Goal: Information Seeking & Learning: Learn about a topic

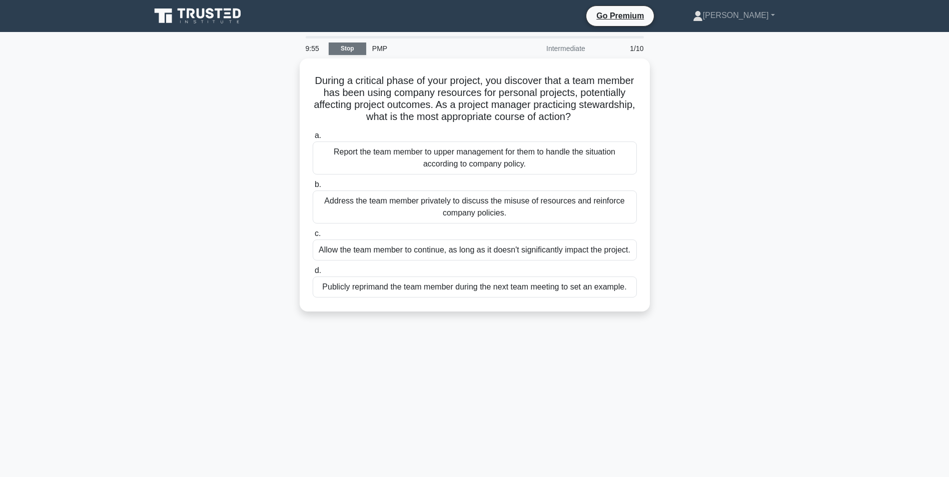
click at [341, 49] on link "Stop" at bounding box center [348, 49] width 38 height 13
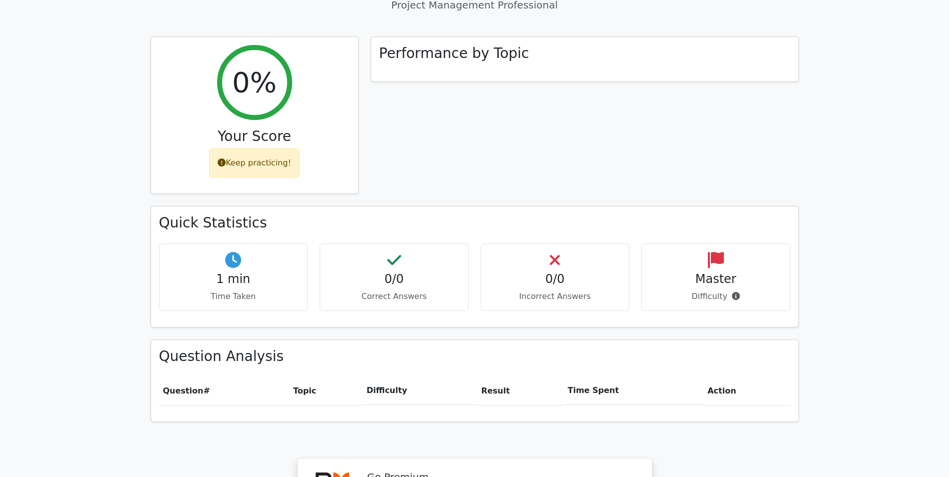
scroll to position [753, 0]
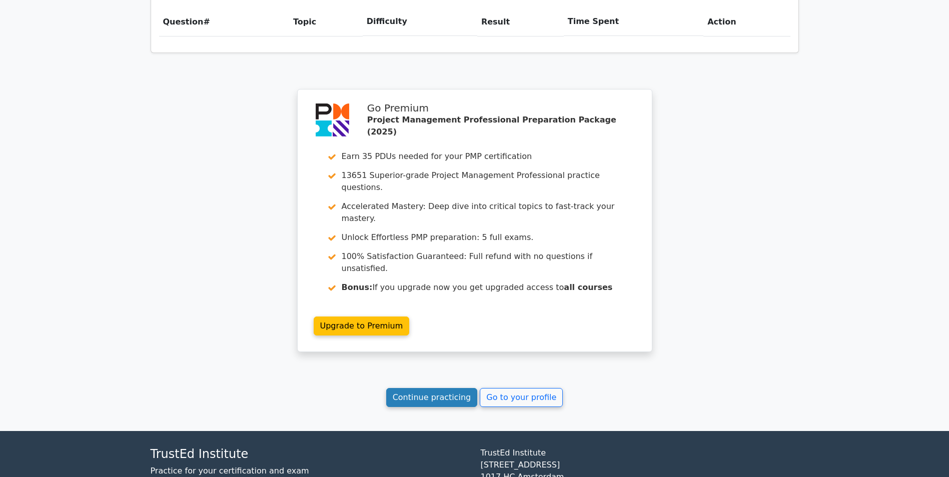
click at [458, 388] on link "Continue practicing" at bounding box center [432, 397] width 92 height 19
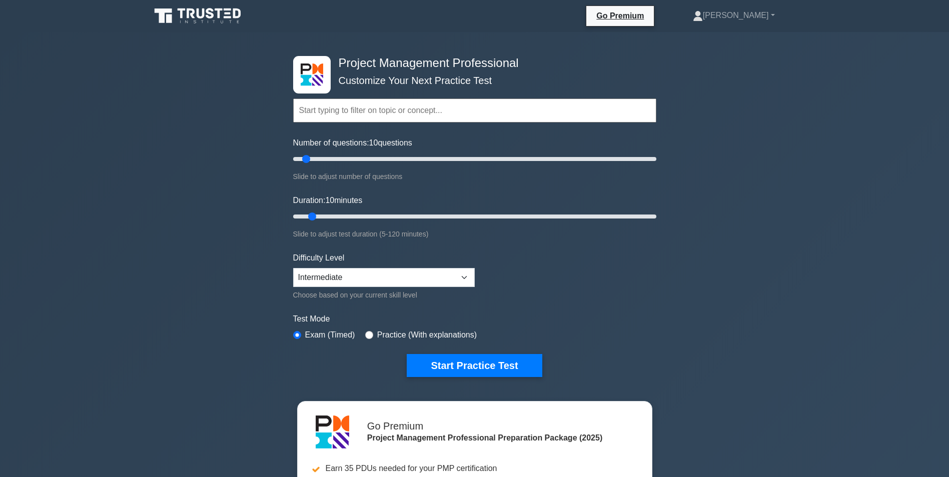
click at [332, 113] on input "text" at bounding box center [474, 111] width 363 height 24
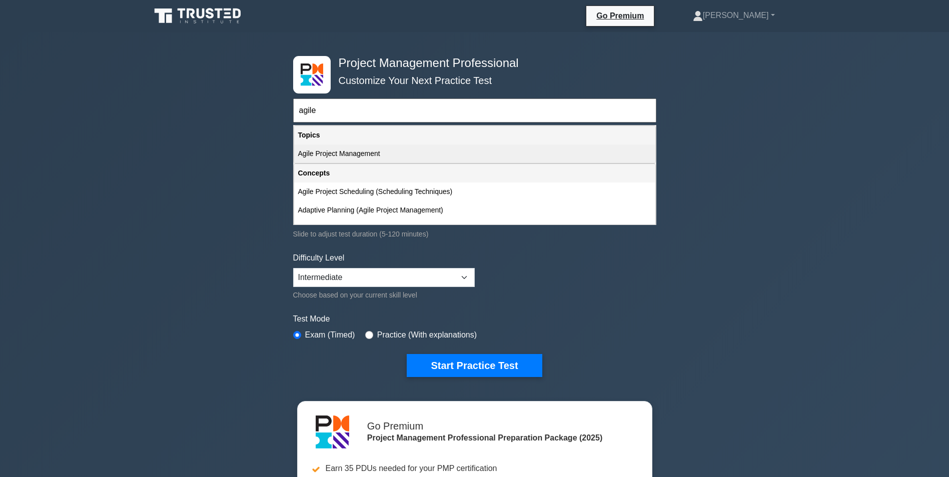
click at [339, 150] on div "Agile Project Management" at bounding box center [474, 154] width 361 height 19
type input "Agile Project Management"
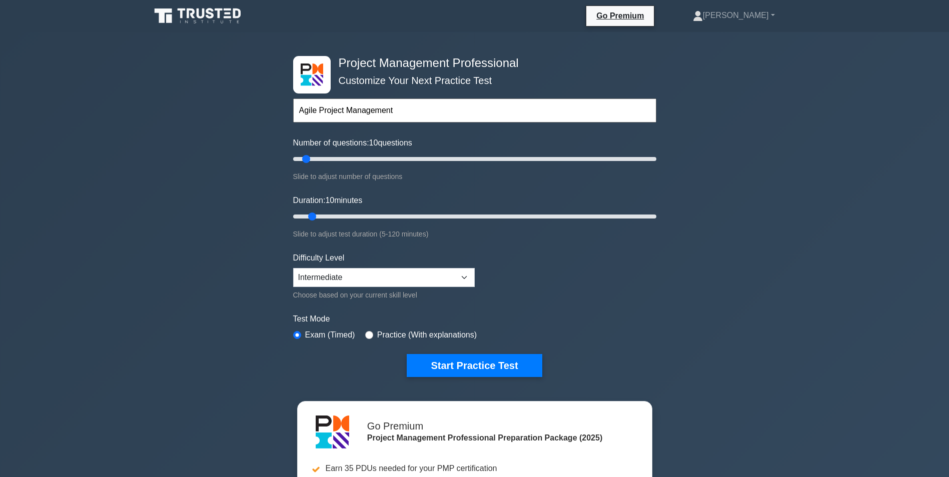
drag, startPoint x: 403, startPoint y: 103, endPoint x: 271, endPoint y: 120, distance: 132.6
click at [279, 120] on div "Project Management Professional Customize Your Next Practice Test Agile Project…" at bounding box center [474, 337] width 949 height 610
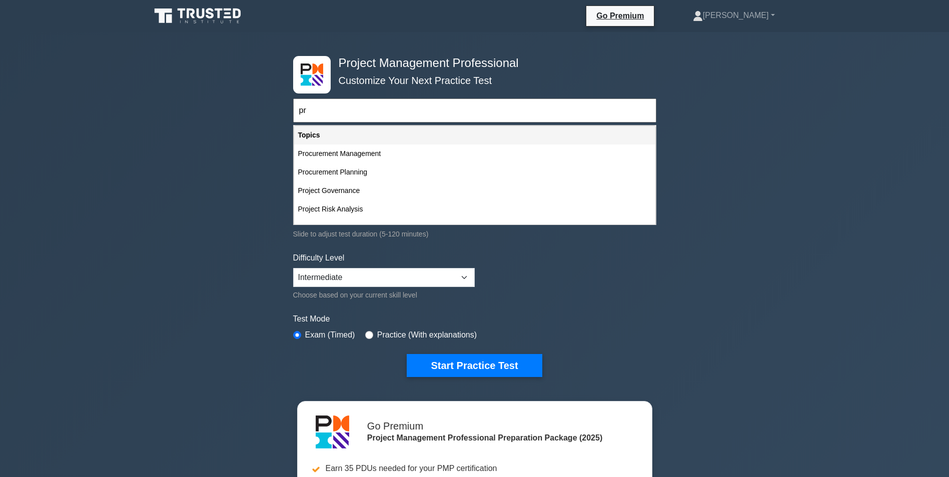
type input "p"
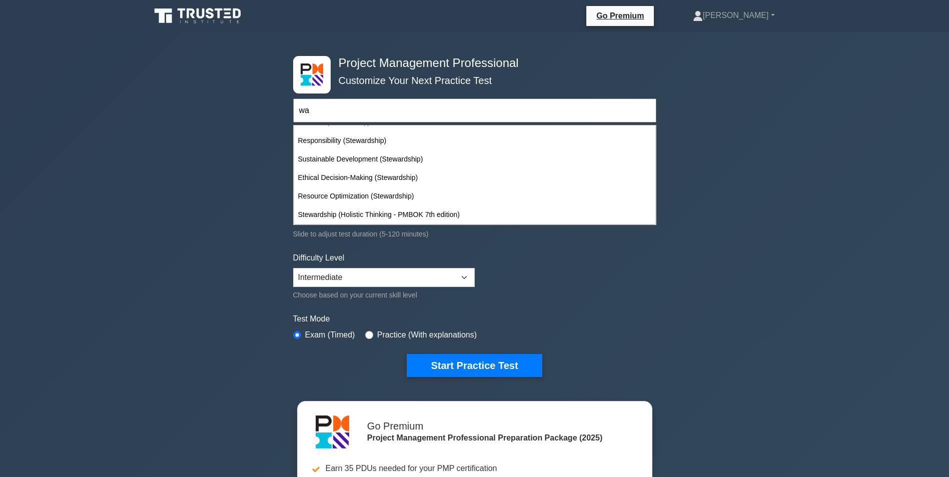
type input "w"
type input "moni"
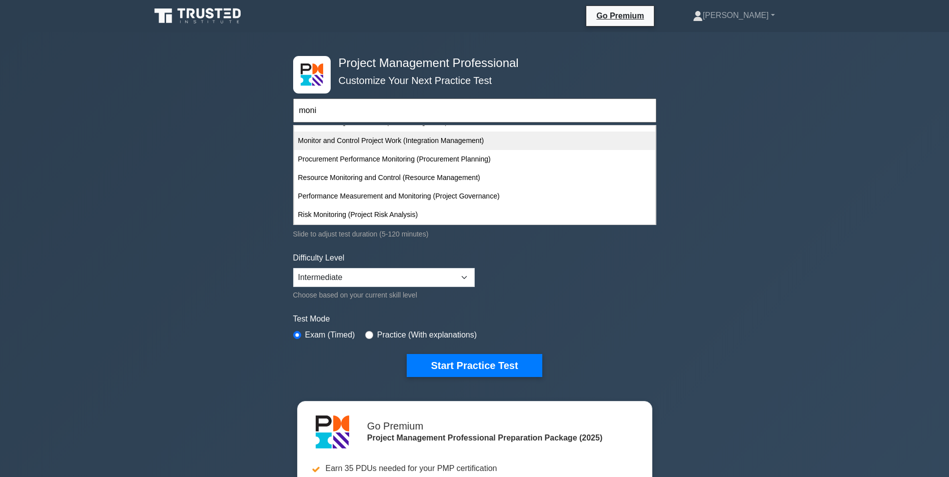
scroll to position [69, 0]
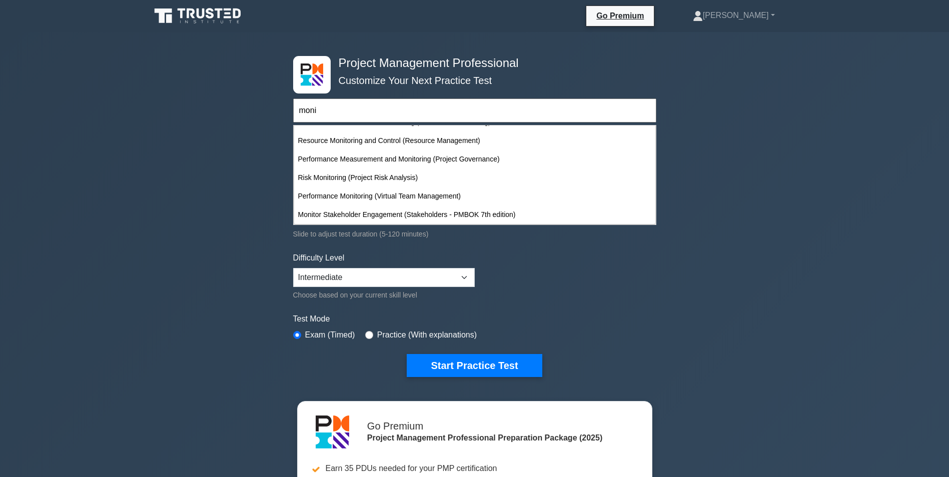
drag, startPoint x: 349, startPoint y: 104, endPoint x: 237, endPoint y: 106, distance: 112.1
click at [241, 106] on div "Project Management Professional Customize Your Next Practice Test moni Topics S…" at bounding box center [474, 337] width 949 height 610
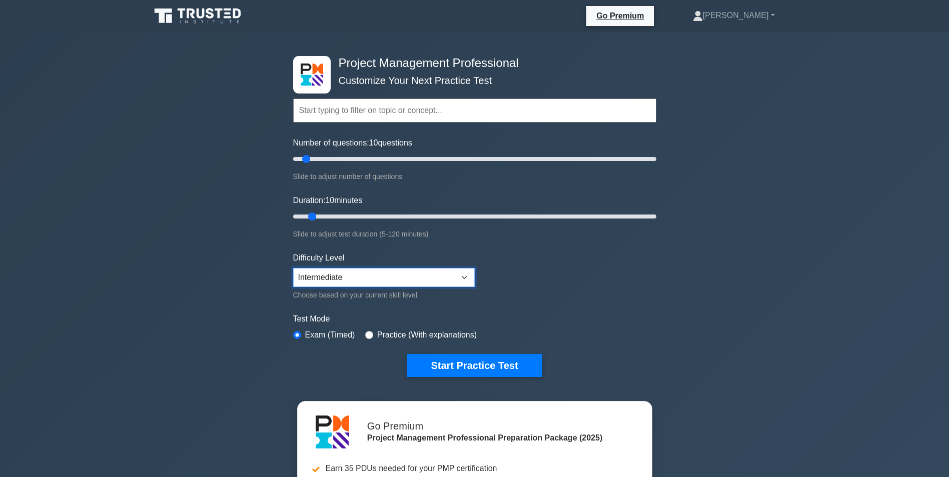
click at [387, 283] on select "Beginner Intermediate Expert" at bounding box center [384, 277] width 182 height 19
select select "expert"
click at [293, 268] on select "Beginner Intermediate Expert" at bounding box center [384, 277] width 182 height 19
click at [467, 107] on input "text" at bounding box center [474, 111] width 363 height 24
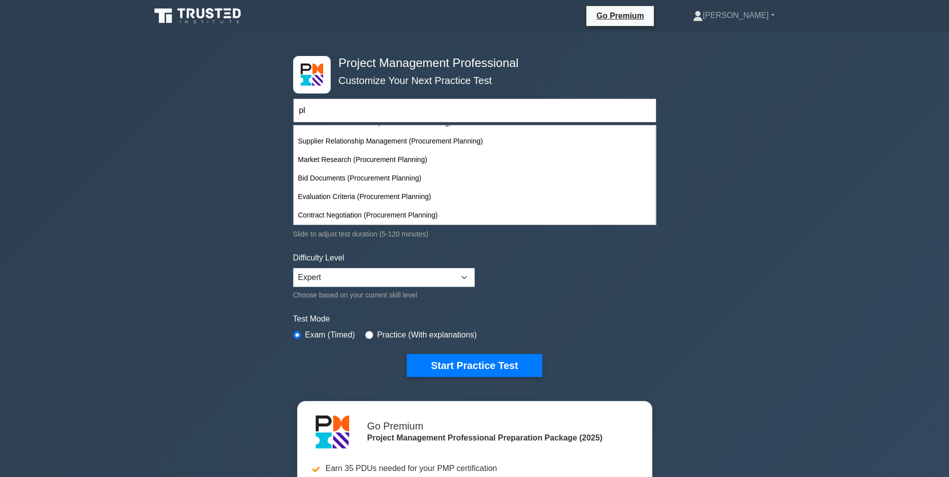
scroll to position [767, 0]
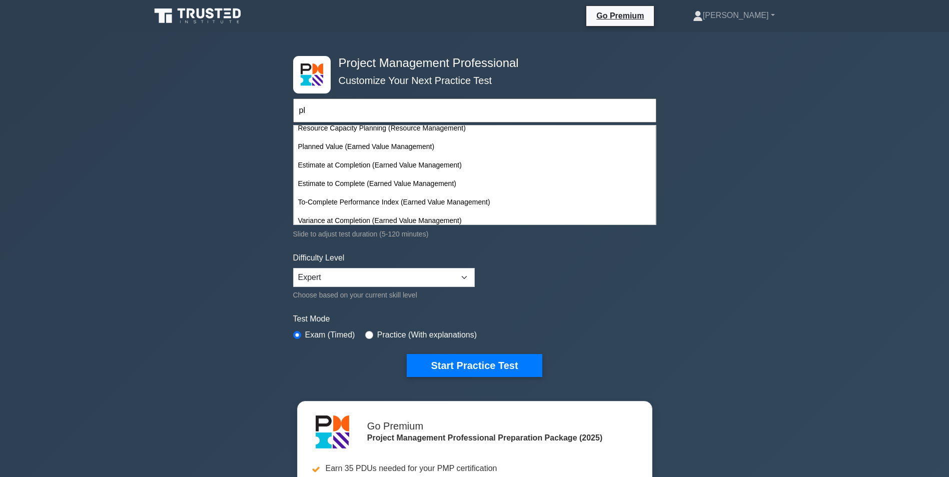
type input "pl"
click at [893, 180] on div "Project Management Professional Customize Your Next Practice Test pl Topics Sco…" at bounding box center [474, 337] width 949 height 610
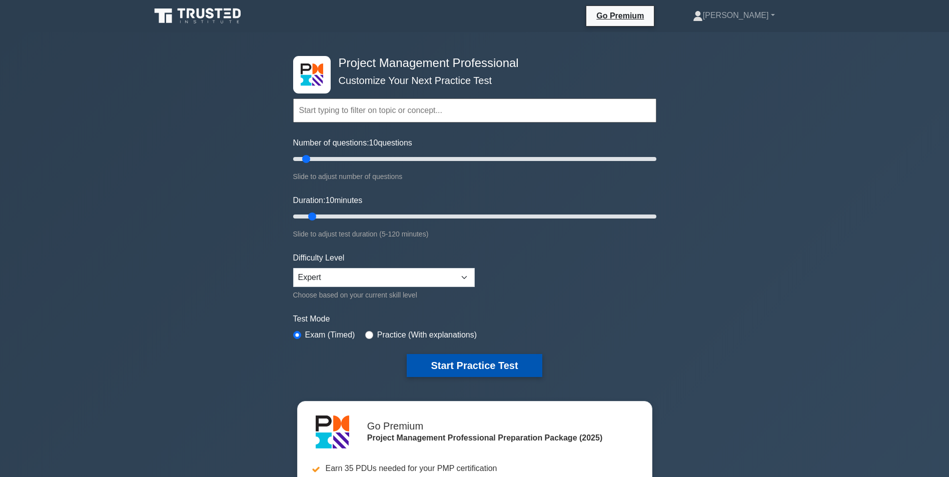
click at [468, 363] on button "Start Practice Test" at bounding box center [474, 365] width 135 height 23
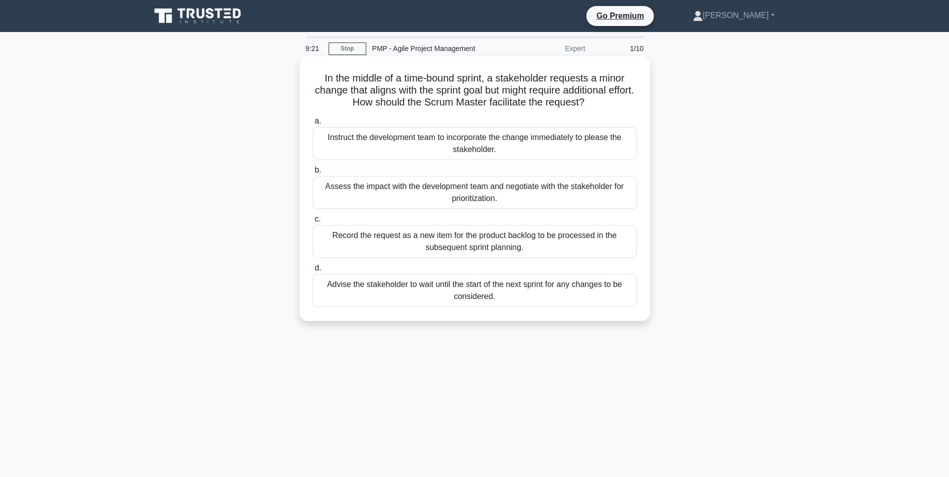
click at [505, 205] on div "Assess the impact with the development team and negotiate with the stakeholder …" at bounding box center [475, 192] width 324 height 33
click at [313, 174] on input "b. Assess the impact with the development team and negotiate with the stakehold…" at bounding box center [313, 170] width 0 height 7
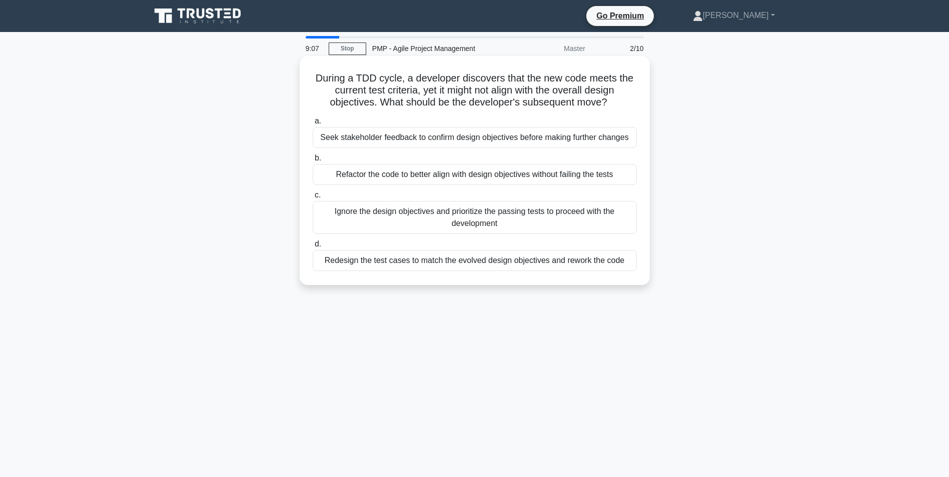
drag, startPoint x: 610, startPoint y: 98, endPoint x: 376, endPoint y: 99, distance: 234.1
click at [376, 99] on h5 "During a TDD cycle, a developer discovers that the new code meets the current t…" at bounding box center [475, 90] width 326 height 37
click at [398, 137] on div "Seek stakeholder feedback to confirm design objectives before making further ch…" at bounding box center [475, 137] width 324 height 21
click at [313, 125] on input "a. Seek stakeholder feedback to confirm design objectives before making further…" at bounding box center [313, 121] width 0 height 7
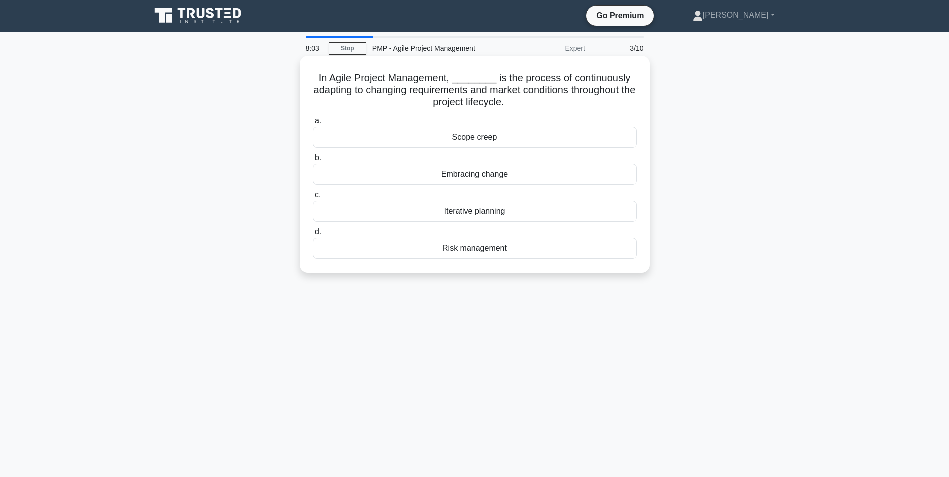
click at [480, 181] on div "Embracing change" at bounding box center [475, 174] width 324 height 21
click at [313, 162] on input "b. Embracing change" at bounding box center [313, 158] width 0 height 7
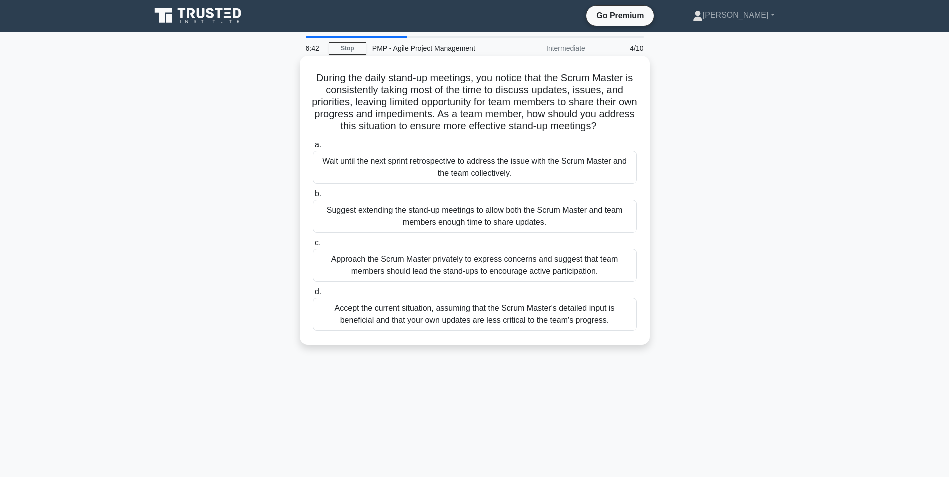
click at [495, 274] on div "Approach the Scrum Master privately to express concerns and suggest that team m…" at bounding box center [475, 265] width 324 height 33
click at [313, 247] on input "c. Approach the Scrum Master privately to express concerns and suggest that tea…" at bounding box center [313, 243] width 0 height 7
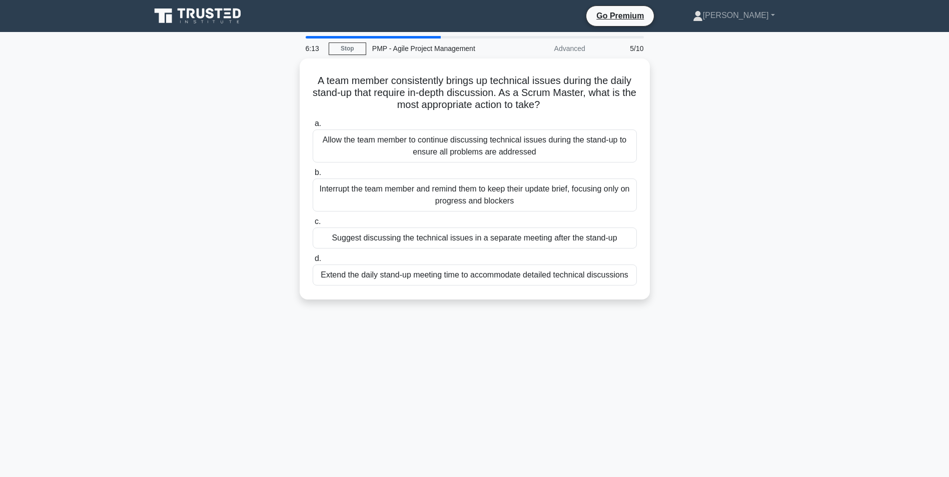
click at [495, 274] on div "Extend the daily stand-up meeting time to accommodate detailed technical discus…" at bounding box center [475, 275] width 324 height 21
click at [313, 262] on input "d. Extend the daily stand-up meeting time to accommodate detailed technical dis…" at bounding box center [313, 259] width 0 height 7
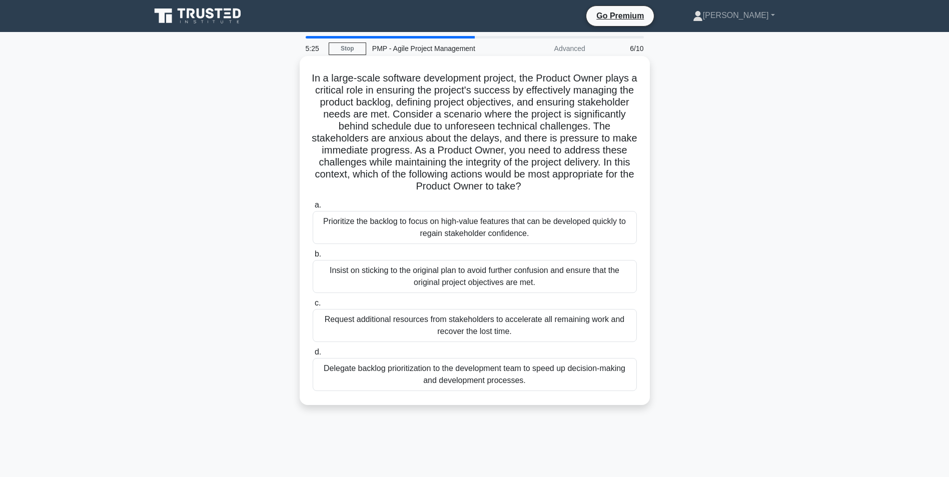
click at [482, 226] on div "Prioritize the backlog to focus on high-value features that can be developed qu…" at bounding box center [475, 227] width 324 height 33
click at [313, 209] on input "a. Prioritize the backlog to focus on high-value features that can be developed…" at bounding box center [313, 205] width 0 height 7
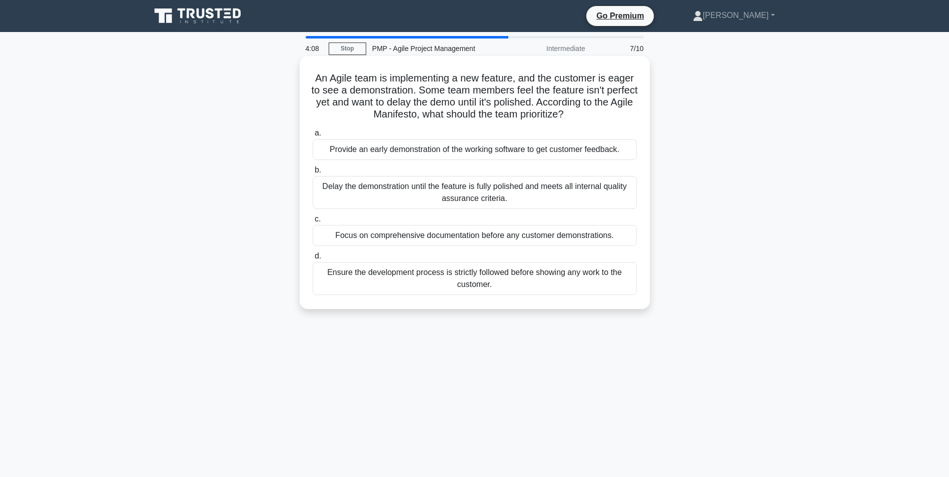
click at [525, 158] on div "Provide an early demonstration of the working software to get customer feedback." at bounding box center [475, 149] width 324 height 21
click at [313, 137] on input "a. Provide an early demonstration of the working software to get customer feedb…" at bounding box center [313, 133] width 0 height 7
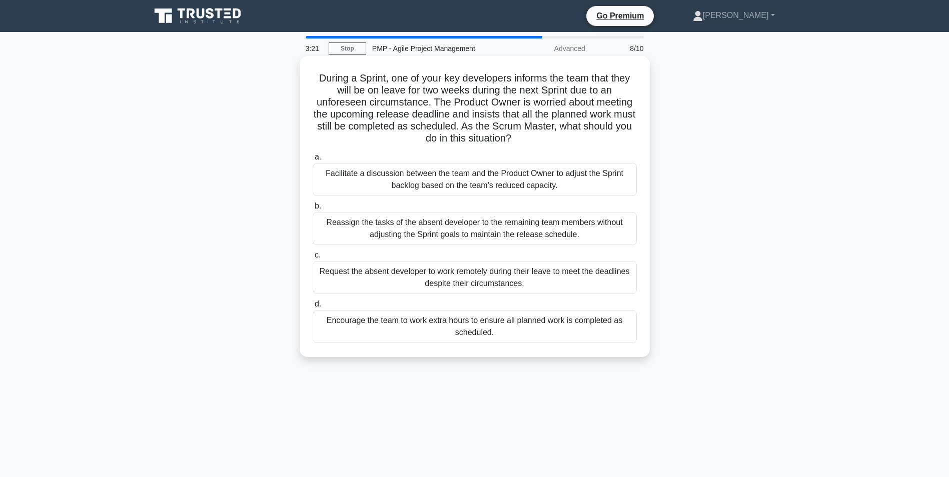
click at [525, 170] on div "Facilitate a discussion between the team and the Product Owner to adjust the Sp…" at bounding box center [475, 179] width 324 height 33
click at [313, 161] on input "a. Facilitate a discussion between the team and the Product Owner to adjust the…" at bounding box center [313, 157] width 0 height 7
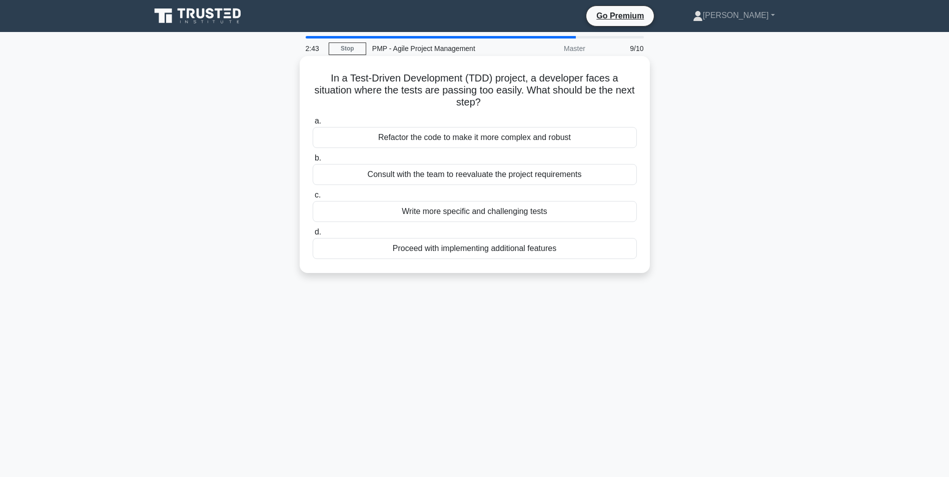
click at [510, 176] on div "Consult with the team to reevaluate the project requirements" at bounding box center [475, 174] width 324 height 21
click at [313, 162] on input "b. Consult with the team to reevaluate the project requirements" at bounding box center [313, 158] width 0 height 7
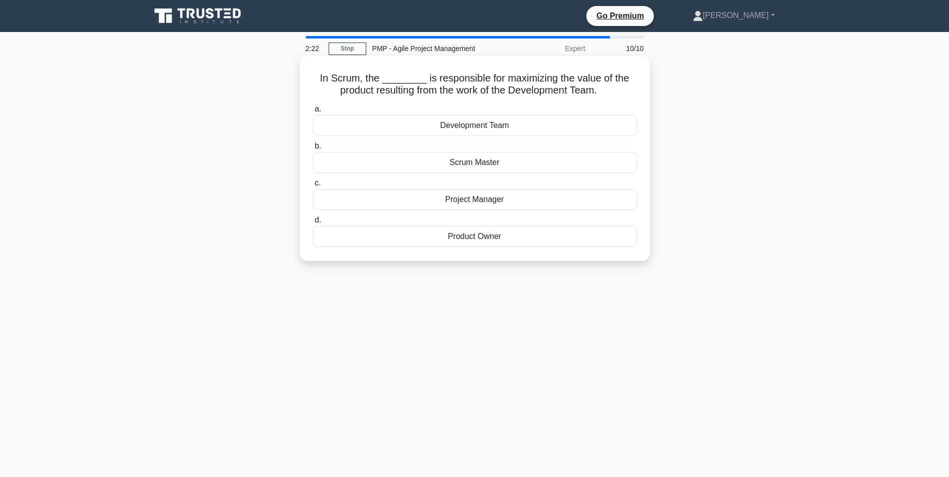
click at [451, 234] on div "Product Owner" at bounding box center [475, 236] width 324 height 21
click at [313, 224] on input "d. Product Owner" at bounding box center [313, 220] width 0 height 7
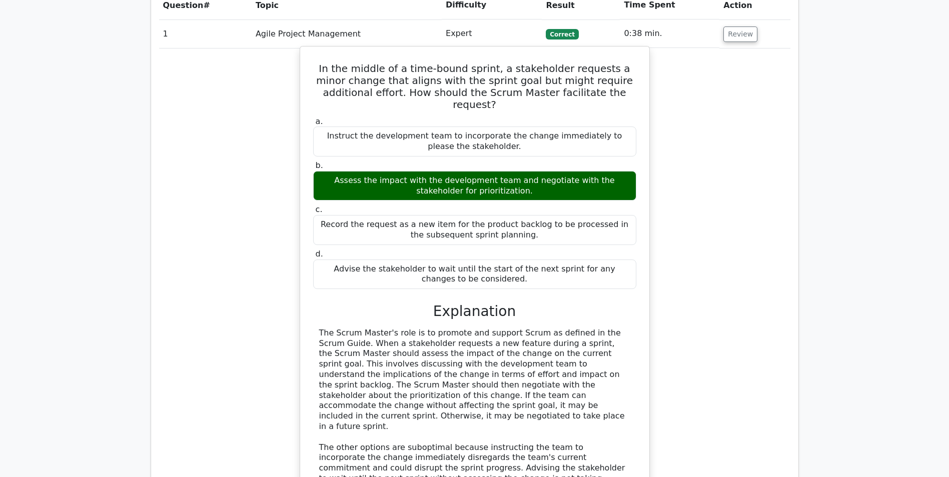
scroll to position [1150, 0]
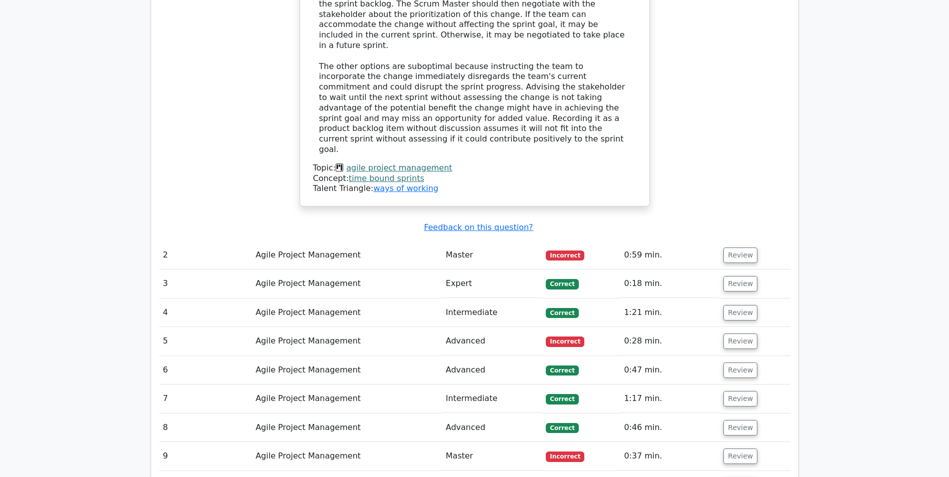
click at [752, 241] on td "Review" at bounding box center [754, 255] width 71 height 29
click at [739, 248] on button "Review" at bounding box center [740, 256] width 34 height 16
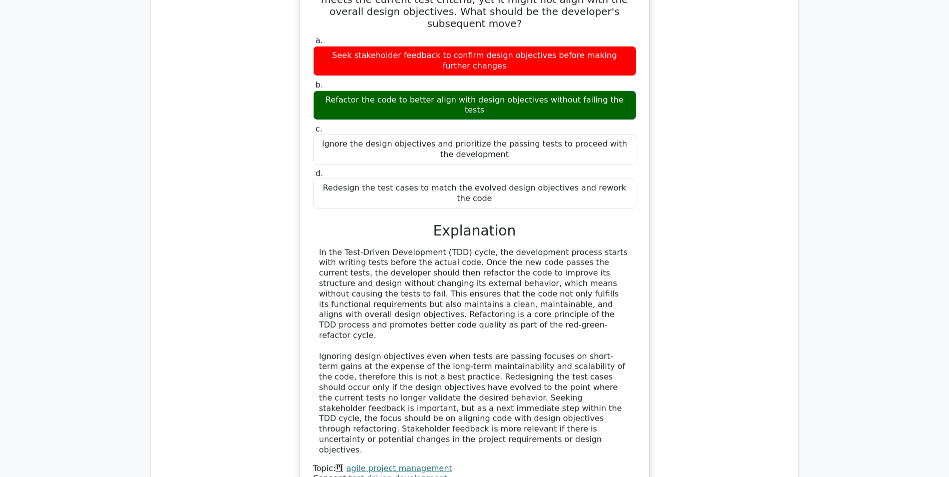
scroll to position [1472, 0]
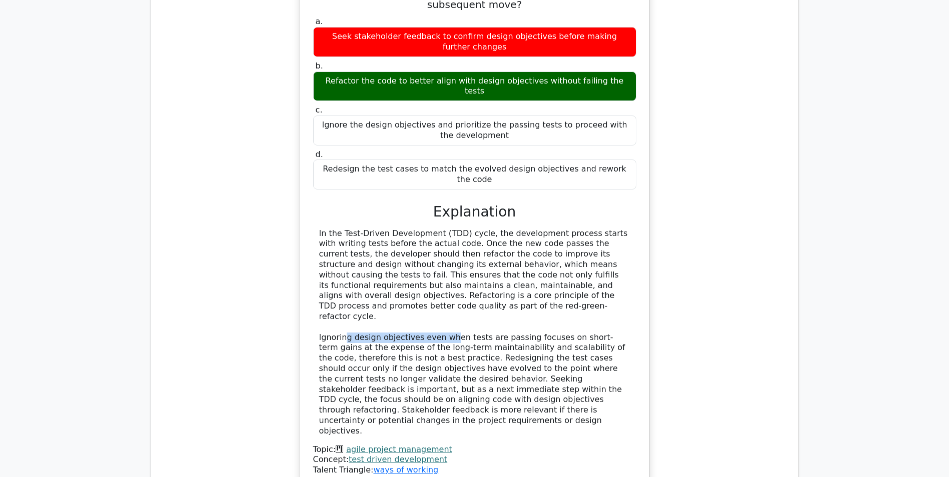
drag, startPoint x: 346, startPoint y: 206, endPoint x: 444, endPoint y: 205, distance: 98.5
click at [444, 229] on div "In the Test-Driven Development (TDD) cycle, the development process starts with…" at bounding box center [474, 333] width 311 height 208
drag, startPoint x: 345, startPoint y: 121, endPoint x: 434, endPoint y: 124, distance: 89.1
click at [434, 229] on div "In the Test-Driven Development (TDD) cycle, the development process starts with…" at bounding box center [474, 333] width 311 height 208
click at [342, 229] on div "In the Test-Driven Development (TDD) cycle, the development process starts with…" at bounding box center [474, 333] width 311 height 208
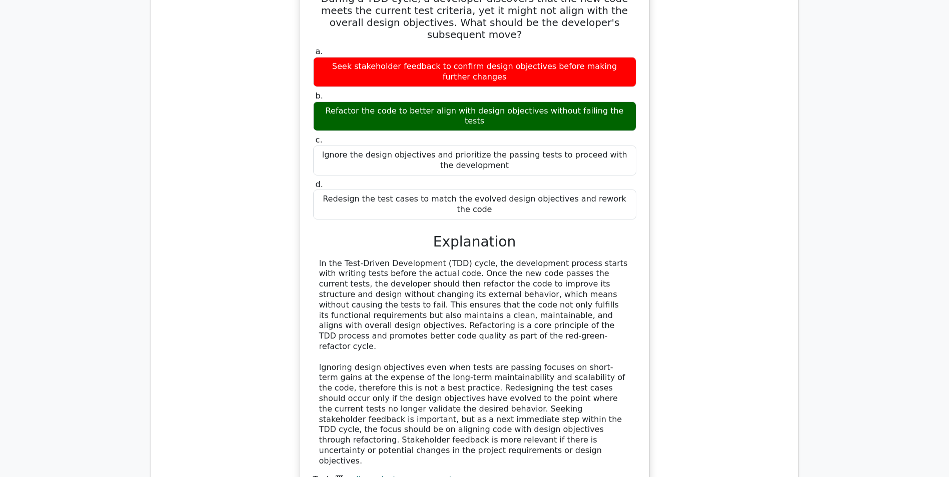
scroll to position [1441, 0]
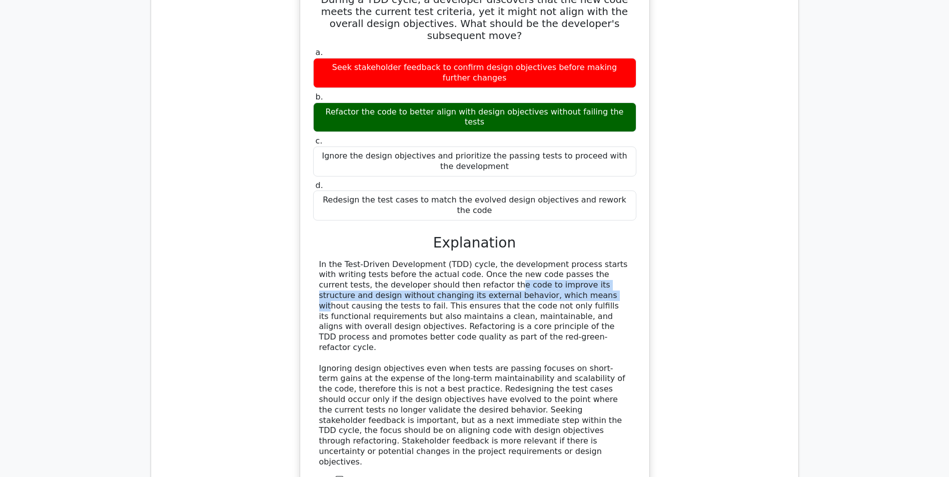
drag, startPoint x: 381, startPoint y: 164, endPoint x: 425, endPoint y: 177, distance: 46.0
click at [425, 260] on div "In the Test-Driven Development (TDD) cycle, the development process starts with…" at bounding box center [474, 364] width 311 height 208
drag, startPoint x: 425, startPoint y: 177, endPoint x: 408, endPoint y: 172, distance: 17.9
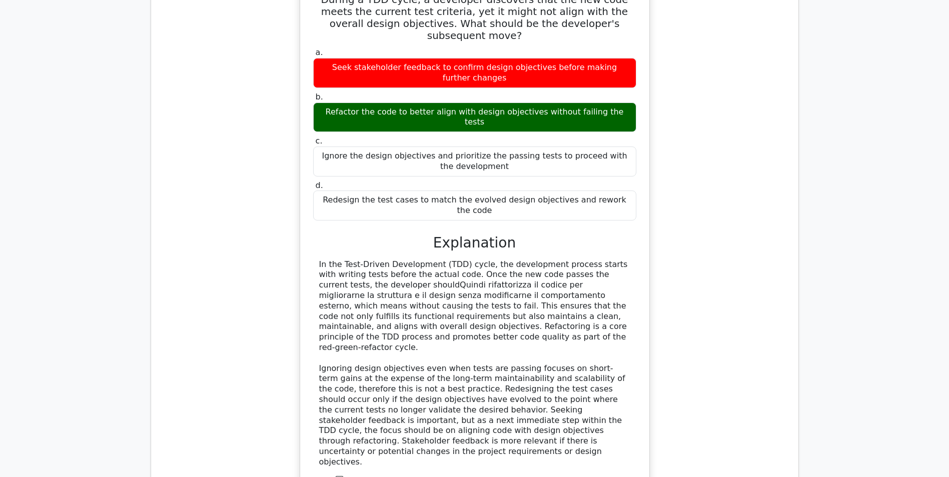
click at [463, 260] on div "In the Test-Driven Development (TDD) cycle, the development process starts with…" at bounding box center [474, 364] width 311 height 208
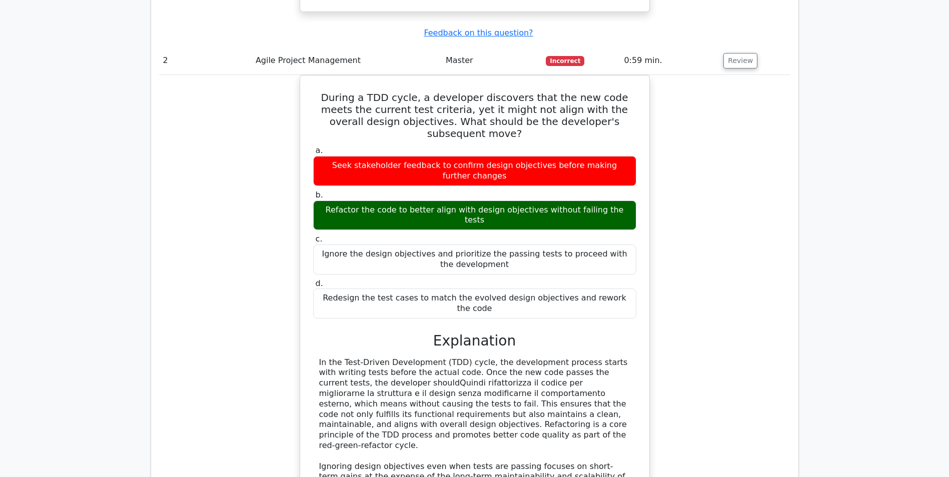
scroll to position [1368, 0]
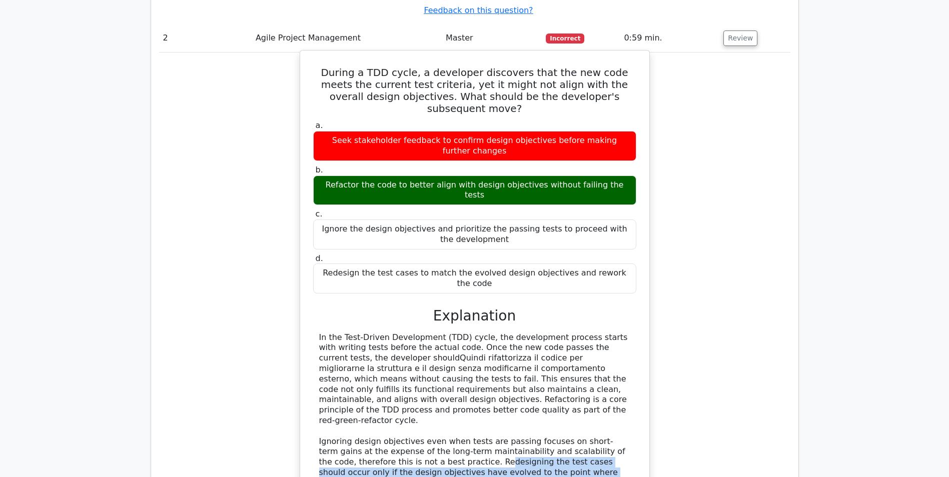
drag, startPoint x: 401, startPoint y: 328, endPoint x: 352, endPoint y: 347, distance: 52.6
click at [352, 347] on div "In the Test-Driven Development (TDD) cycle, the development process starts with…" at bounding box center [474, 437] width 311 height 208
drag, startPoint x: 352, startPoint y: 347, endPoint x: 420, endPoint y: 353, distance: 68.7
click at [420, 353] on div "In the Test-Driven Development (TDD) cycle, the development process starts with…" at bounding box center [474, 437] width 311 height 208
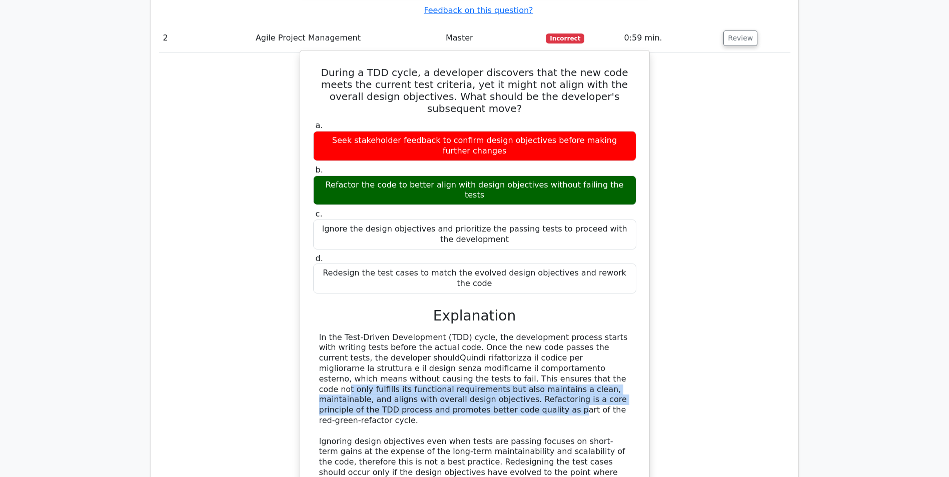
drag, startPoint x: 474, startPoint y: 263, endPoint x: 580, endPoint y: 281, distance: 107.0
click at [580, 333] on div "In the Test-Driven Development (TDD) cycle, the development process starts with…" at bounding box center [474, 437] width 311 height 208
drag, startPoint x: 580, startPoint y: 281, endPoint x: 387, endPoint y: 280, distance: 193.1
click at [386, 333] on div "In the Test-Driven Development (TDD) cycle, the development process starts with…" at bounding box center [474, 437] width 311 height 208
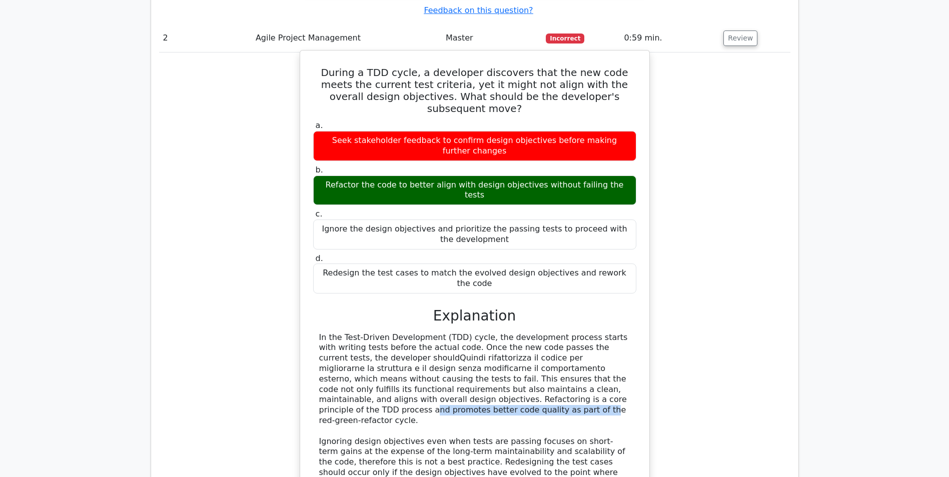
drag, startPoint x: 495, startPoint y: 278, endPoint x: 602, endPoint y: 282, distance: 107.6
click at [606, 333] on div "In the Test-Driven Development (TDD) cycle, the development process starts with…" at bounding box center [474, 437] width 311 height 208
drag, startPoint x: 341, startPoint y: 288, endPoint x: 355, endPoint y: 287, distance: 14.5
click at [355, 333] on div "In the Test-Driven Development (TDD) cycle, the development process starts with…" at bounding box center [474, 437] width 311 height 208
